Goal: Information Seeking & Learning: Learn about a topic

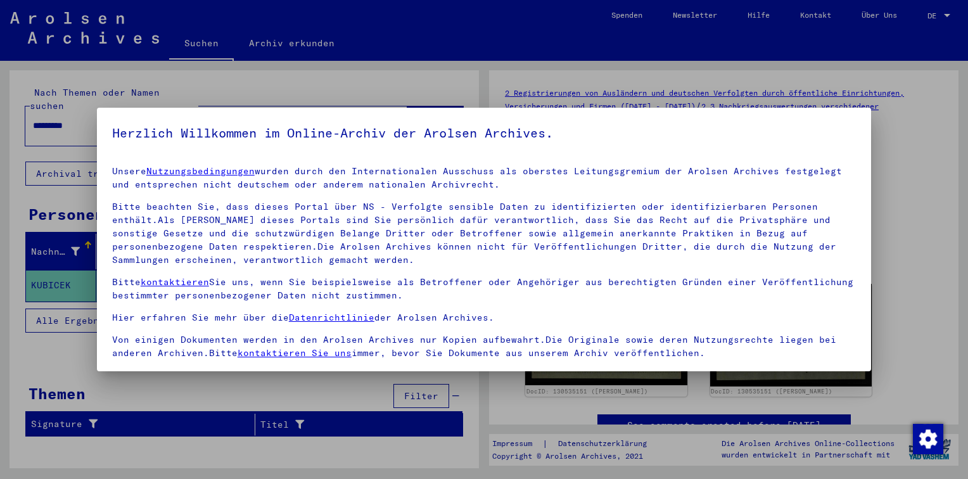
click at [831, 128] on h5 "Herzlich Willkommen im Online-Archiv der Arolsen Archives." at bounding box center [484, 133] width 744 height 20
click at [954, 414] on div at bounding box center [484, 239] width 968 height 479
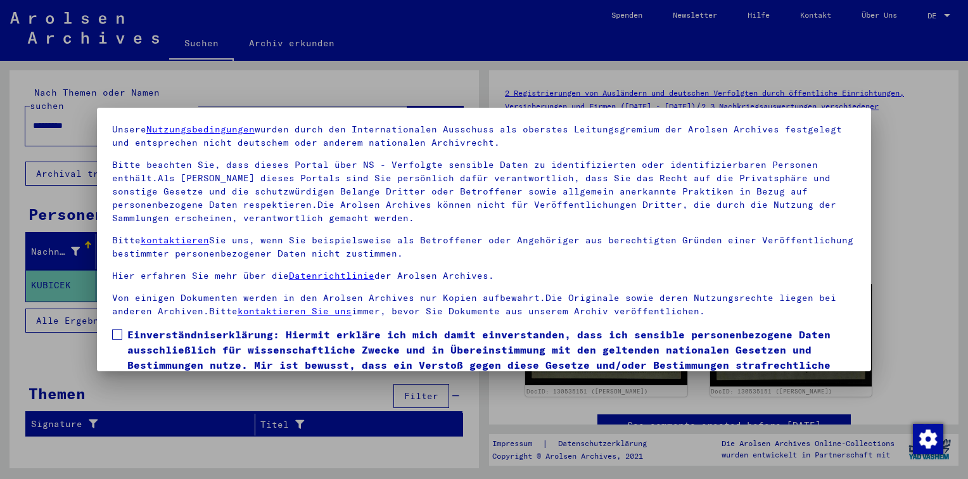
scroll to position [104, 0]
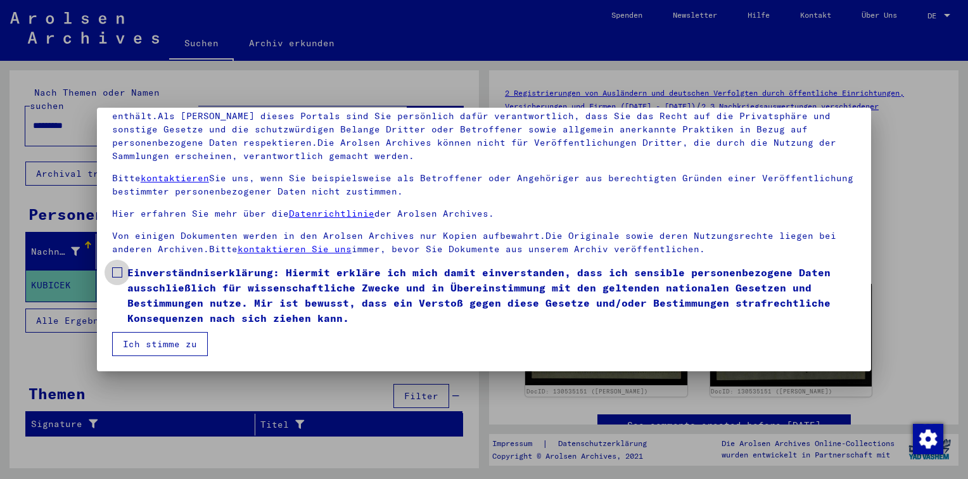
click at [117, 274] on span at bounding box center [117, 272] width 10 height 10
click at [144, 346] on button "Ich stimme zu" at bounding box center [160, 344] width 96 height 24
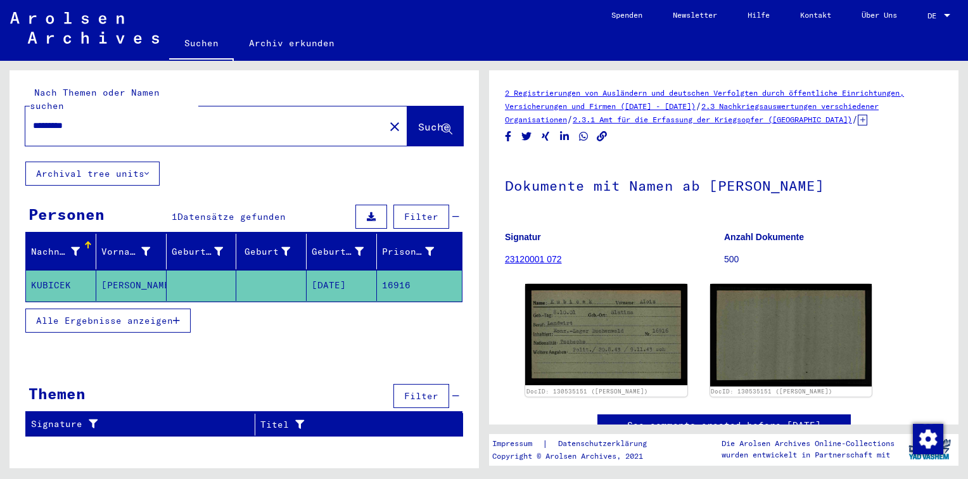
click at [947, 14] on div at bounding box center [947, 15] width 6 height 3
click at [902, 265] on div at bounding box center [484, 239] width 968 height 479
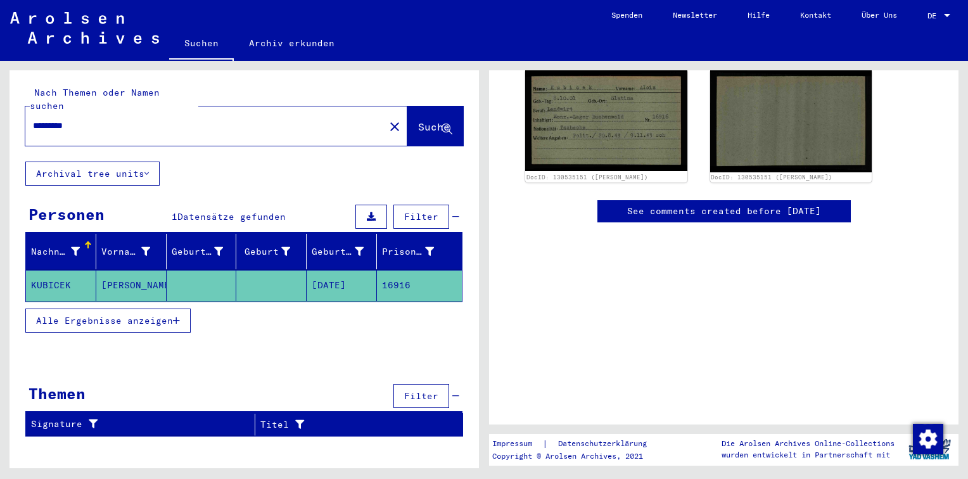
scroll to position [269, 0]
click at [125, 315] on span "Alle Ergebnisse anzeigen" at bounding box center [104, 320] width 137 height 11
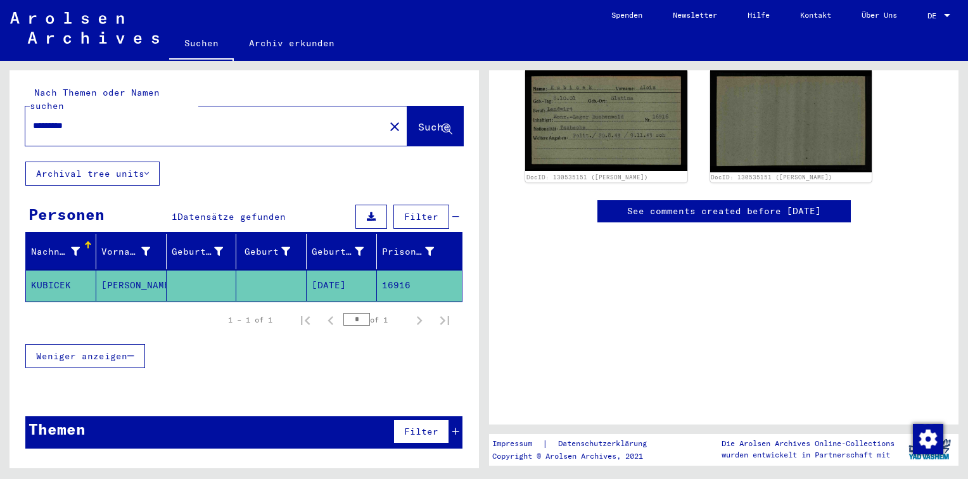
click at [122, 350] on span "Weniger anzeigen" at bounding box center [81, 355] width 91 height 11
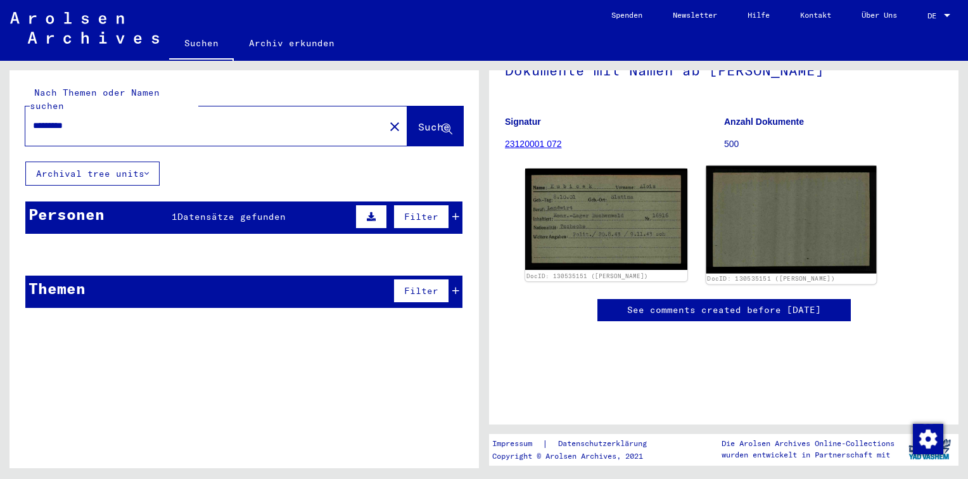
scroll to position [79, 0]
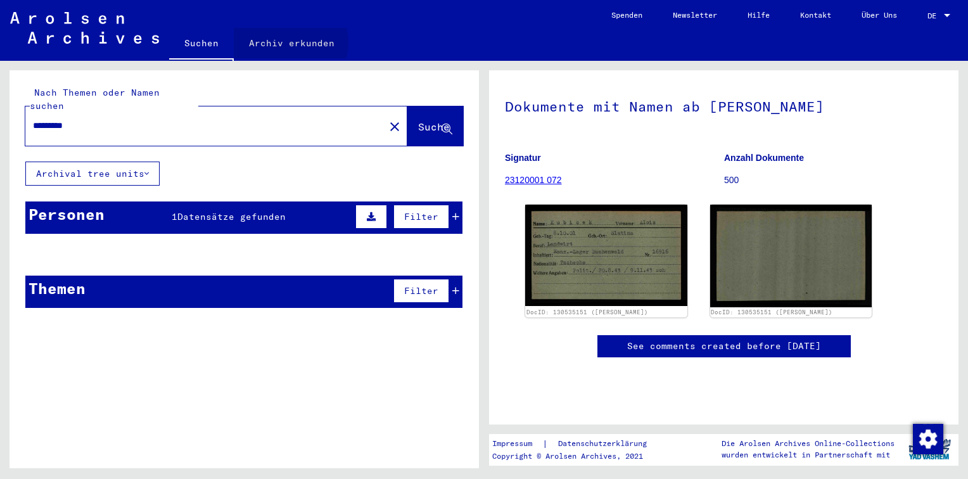
click at [288, 44] on link "Archiv erkunden" at bounding box center [292, 43] width 116 height 30
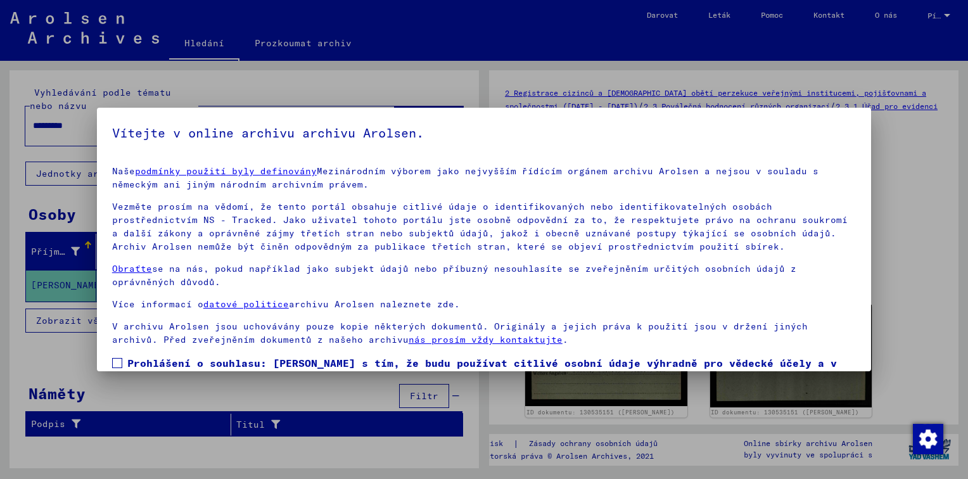
drag, startPoint x: 113, startPoint y: 364, endPoint x: 124, endPoint y: 357, distance: 12.7
click at [113, 364] on span at bounding box center [117, 363] width 10 height 10
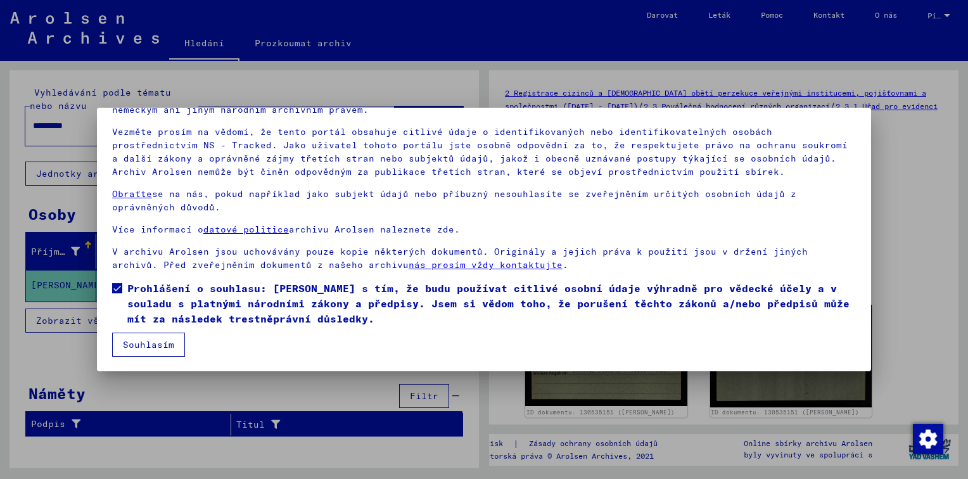
click at [163, 345] on button "Souhlasím" at bounding box center [148, 345] width 73 height 24
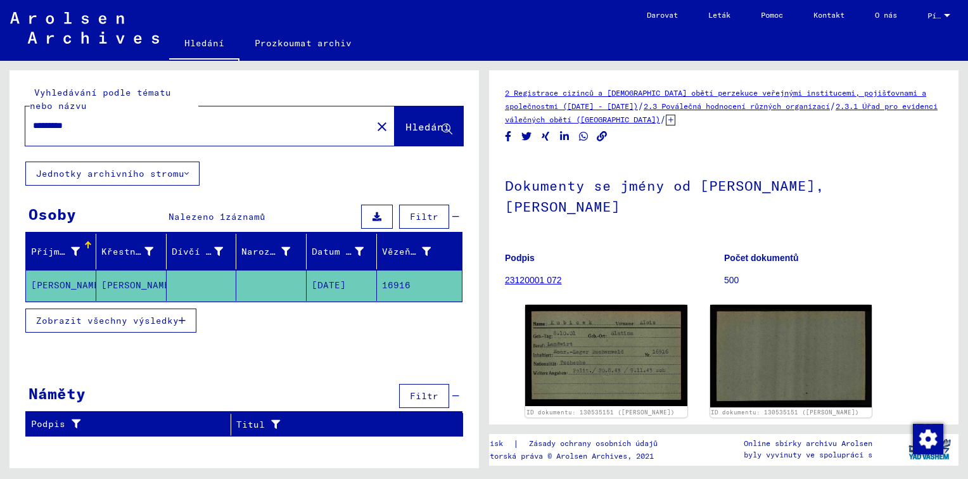
click at [104, 318] on span "Zobrazit všechny výsledky" at bounding box center [107, 320] width 143 height 11
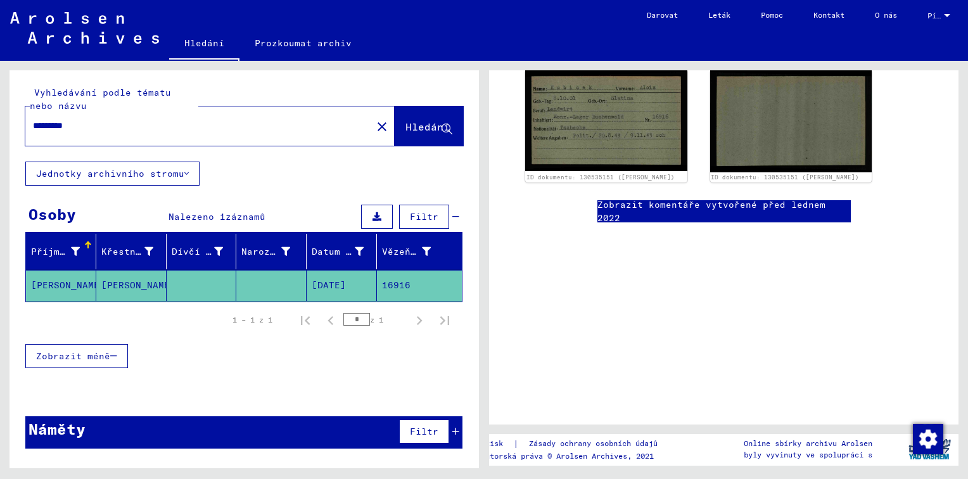
scroll to position [269, 0]
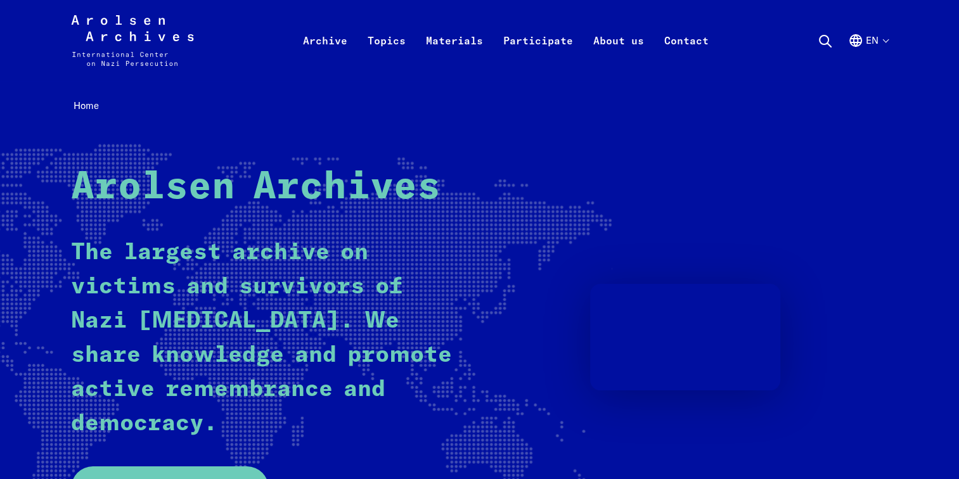
click at [883, 39] on button "en" at bounding box center [868, 56] width 40 height 46
click at [887, 41] on button "en" at bounding box center [868, 56] width 40 height 46
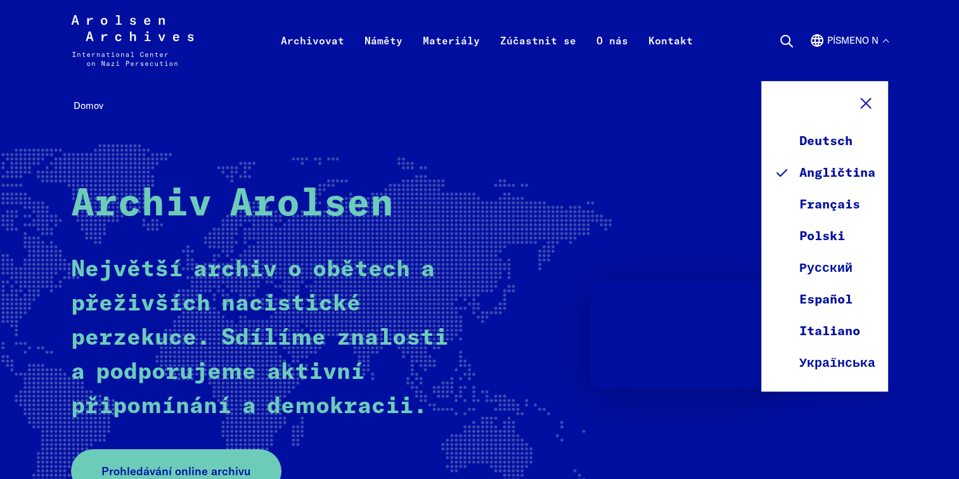
click at [573, 156] on rect at bounding box center [208, 336] width 808 height 385
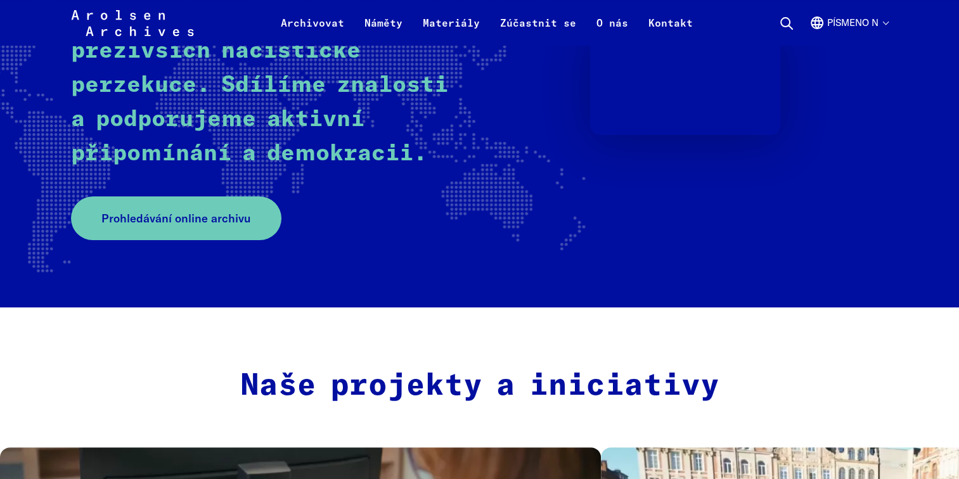
scroll to position [253, 0]
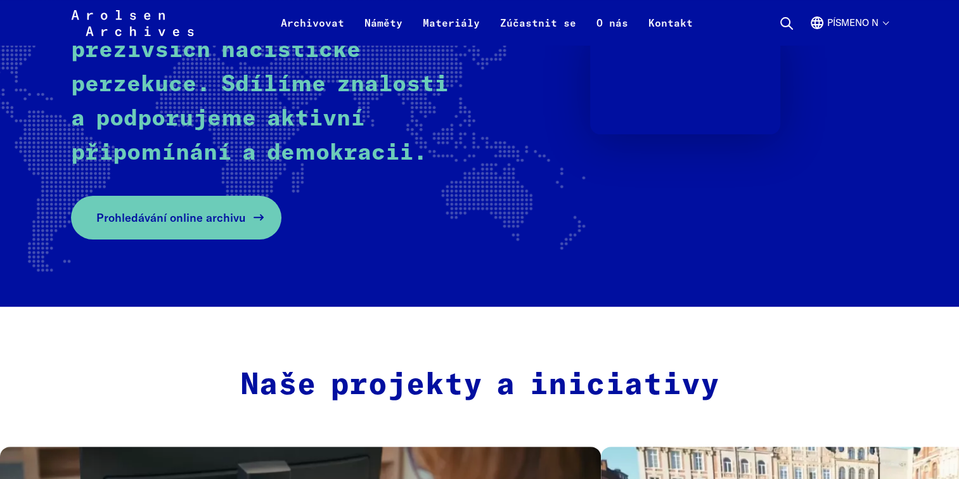
click at [221, 221] on span "Prohledávání online archivu" at bounding box center [171, 217] width 150 height 17
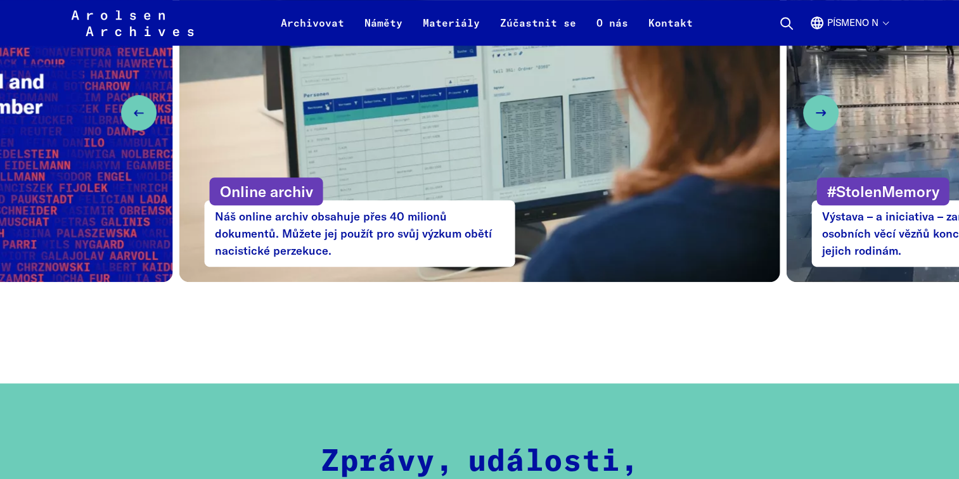
scroll to position [760, 0]
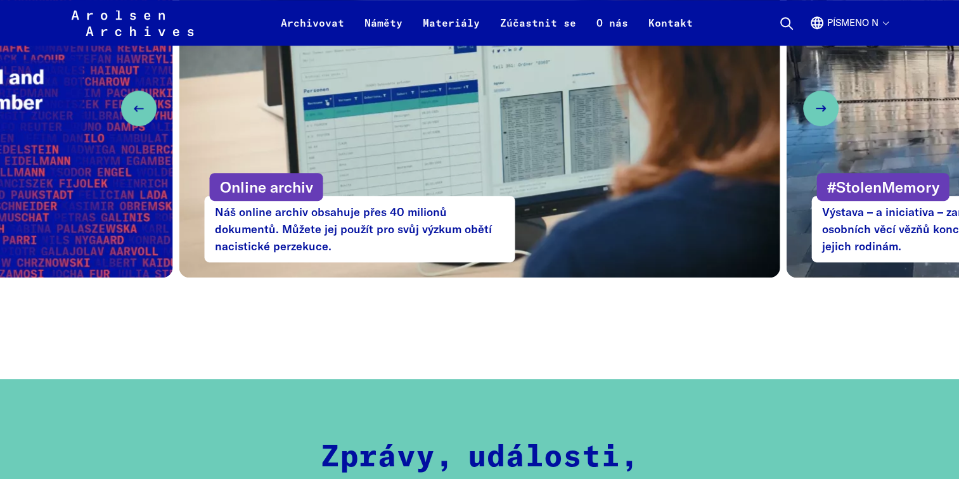
click at [423, 232] on p "Náš online archiv obsahuje přes 40 milionů dokumentů. Můžete jej použít pro svů…" at bounding box center [360, 229] width 311 height 67
